Goal: Task Accomplishment & Management: Use online tool/utility

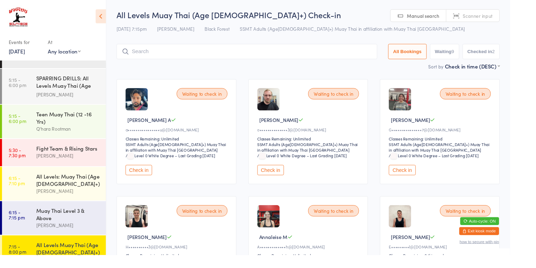
click at [153, 178] on button "Check in" at bounding box center [146, 178] width 28 height 11
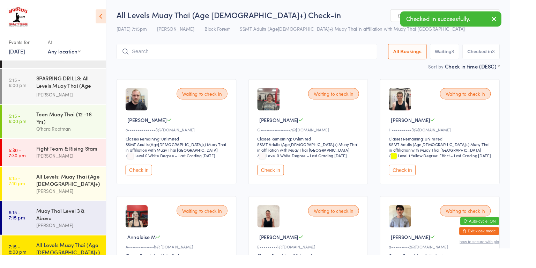
click at [145, 184] on button "Check in" at bounding box center [146, 178] width 28 height 11
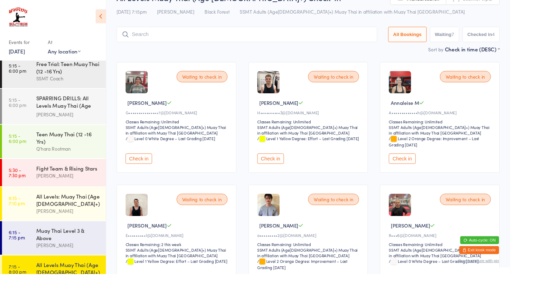
scroll to position [28, 0]
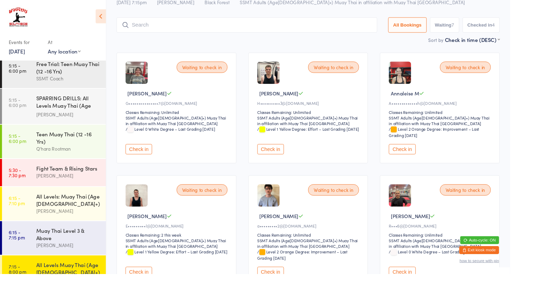
click at [71, 267] on div "All Levels Muay Thai (Age [DEMOGRAPHIC_DATA]+)" at bounding box center [71, 281] width 67 height 15
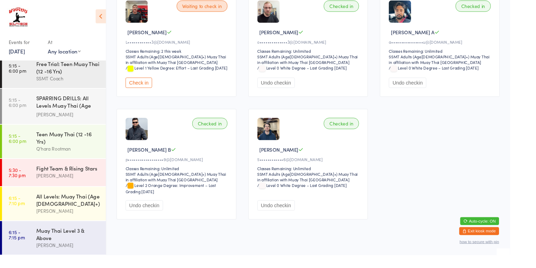
scroll to position [541, 0]
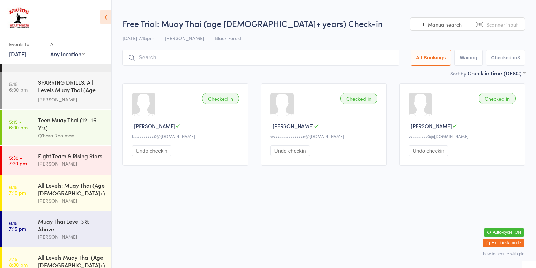
click at [70, 267] on div "[PERSON_NAME]" at bounding box center [71, 273] width 67 height 8
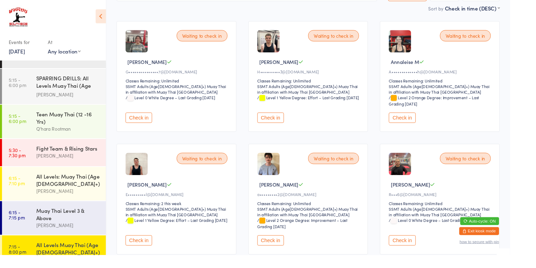
scroll to position [61, 0]
click at [430, 250] on button "Check in" at bounding box center [423, 252] width 28 height 11
click at [281, 120] on button "Check in" at bounding box center [285, 123] width 28 height 11
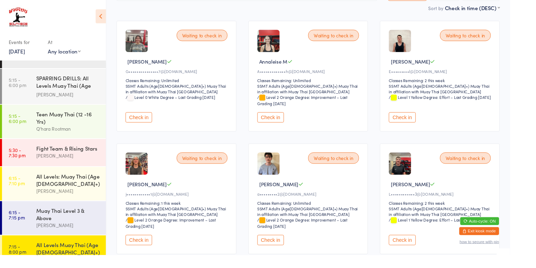
click at [284, 121] on button "Check in" at bounding box center [285, 123] width 28 height 11
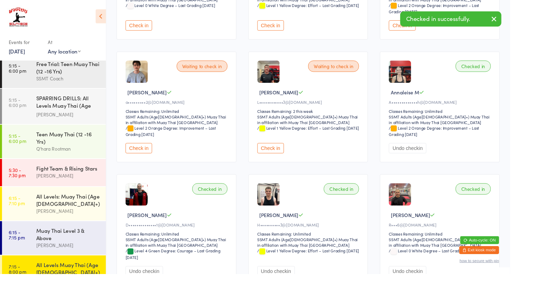
scroll to position [158, 0]
click at [148, 152] on button "Check in" at bounding box center [146, 155] width 28 height 11
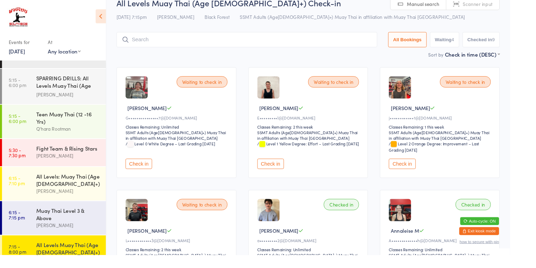
scroll to position [8, 0]
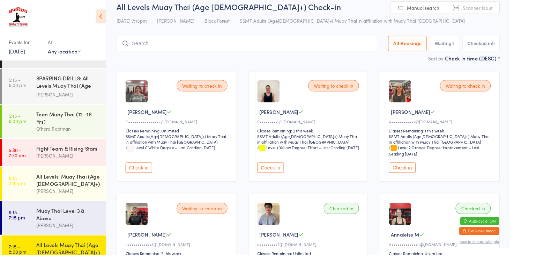
click at [424, 177] on button "Check in" at bounding box center [423, 176] width 28 height 11
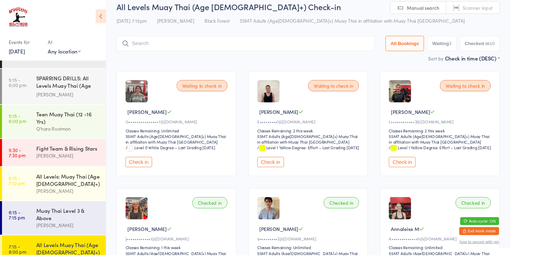
click at [298, 166] on div "Waiting to check in [PERSON_NAME] M E•••••••••l@[DOMAIN_NAME] Classes Remaining…" at bounding box center [324, 130] width 126 height 110
click at [290, 175] on button "Check in" at bounding box center [285, 170] width 28 height 11
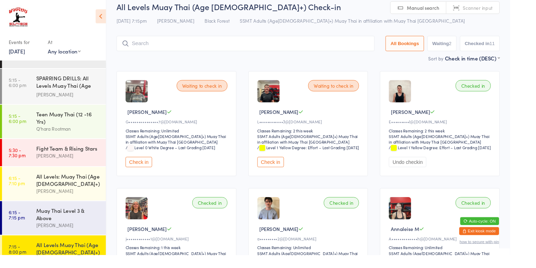
click at [176, 49] on input "search" at bounding box center [258, 46] width 271 height 16
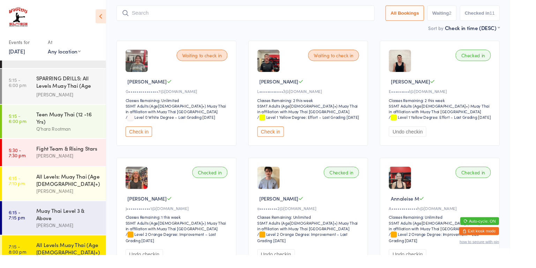
scroll to position [46, 0]
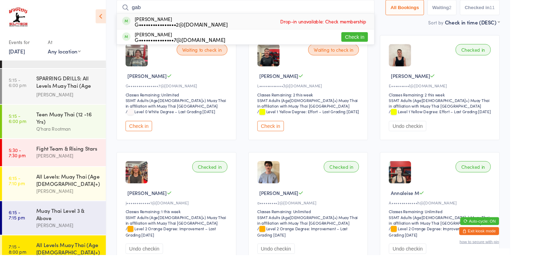
type input "gab"
click at [148, 138] on button "Check in" at bounding box center [146, 132] width 28 height 11
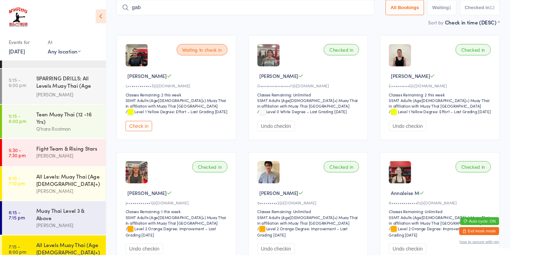
click at [148, 138] on button "Check in" at bounding box center [146, 132] width 28 height 11
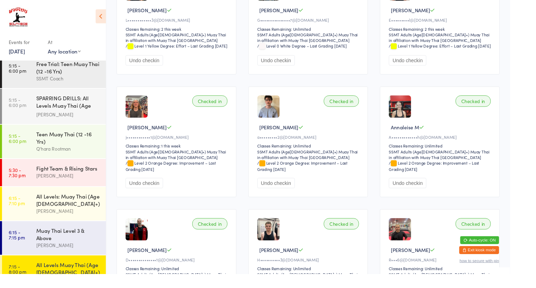
scroll to position [117, 0]
